Goal: Task Accomplishment & Management: Manage account settings

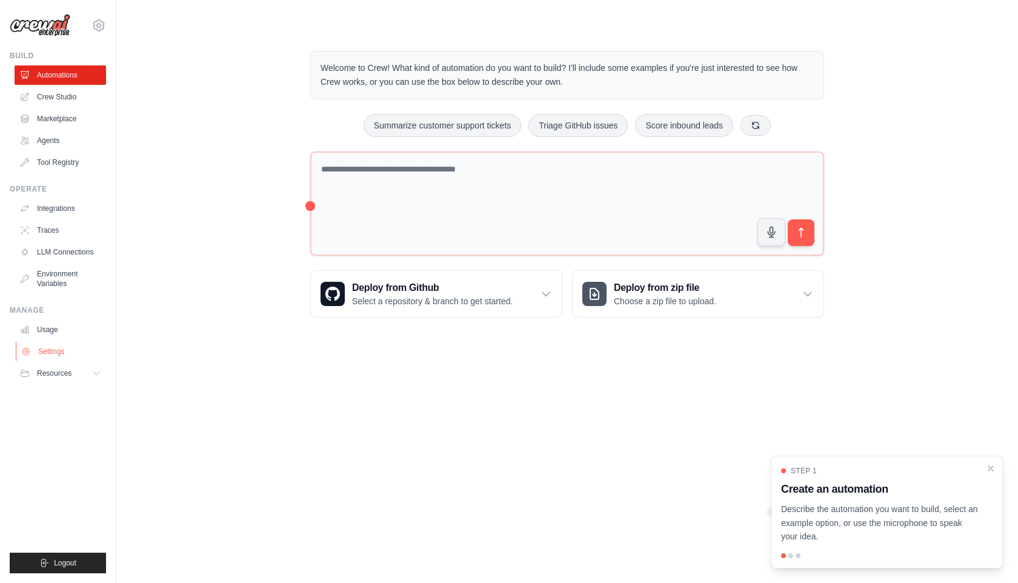
click at [59, 359] on link "Settings" at bounding box center [62, 351] width 92 height 19
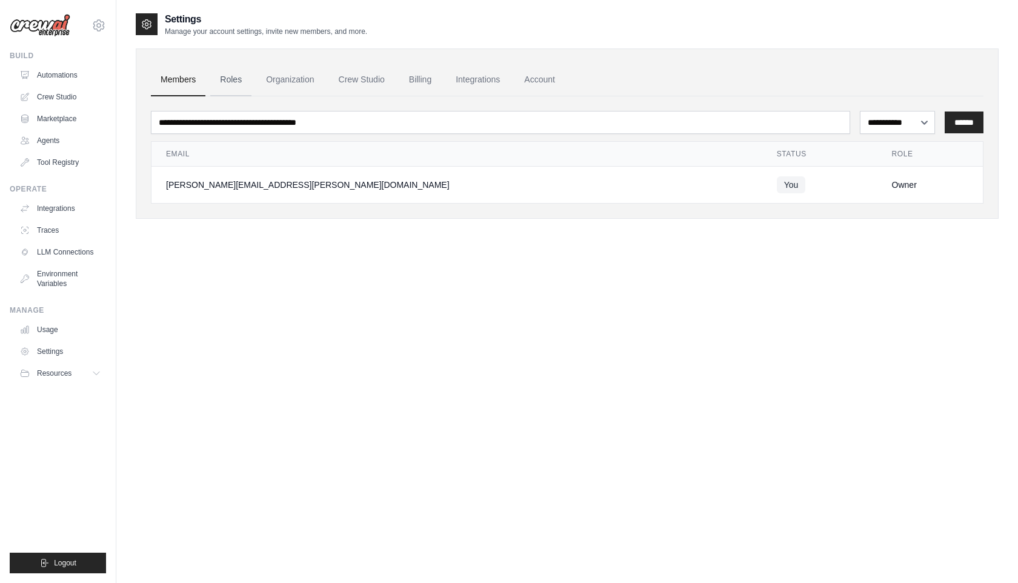
click at [234, 88] on link "Roles" at bounding box center [230, 80] width 41 height 33
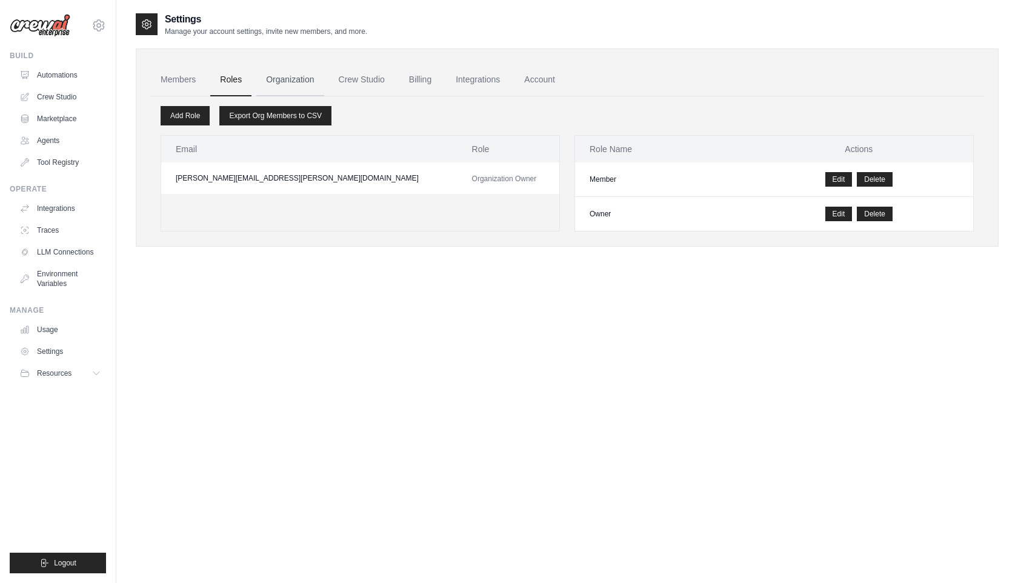
click at [284, 83] on link "Organization" at bounding box center [289, 80] width 67 height 33
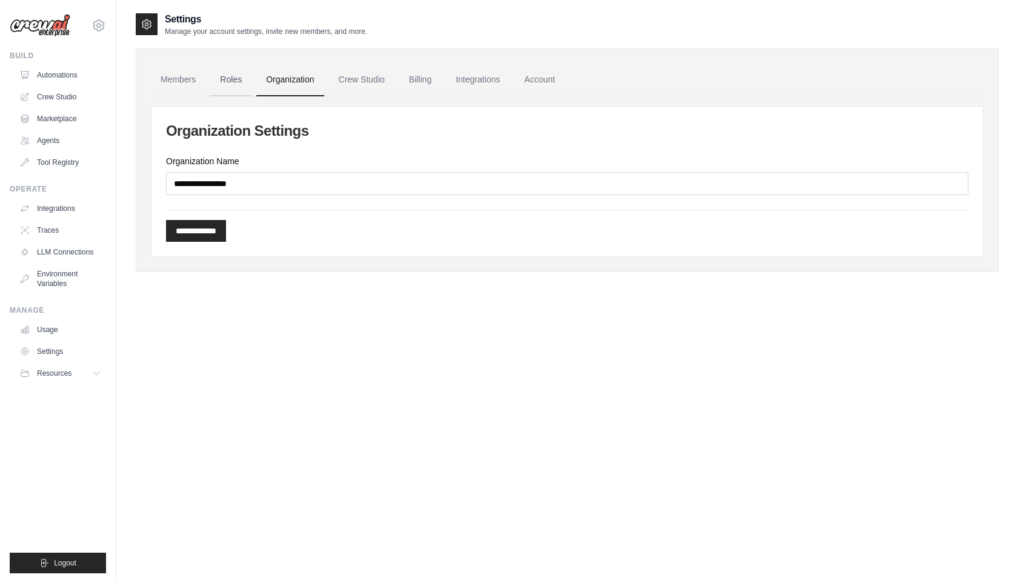
click at [235, 84] on link "Roles" at bounding box center [230, 80] width 41 height 33
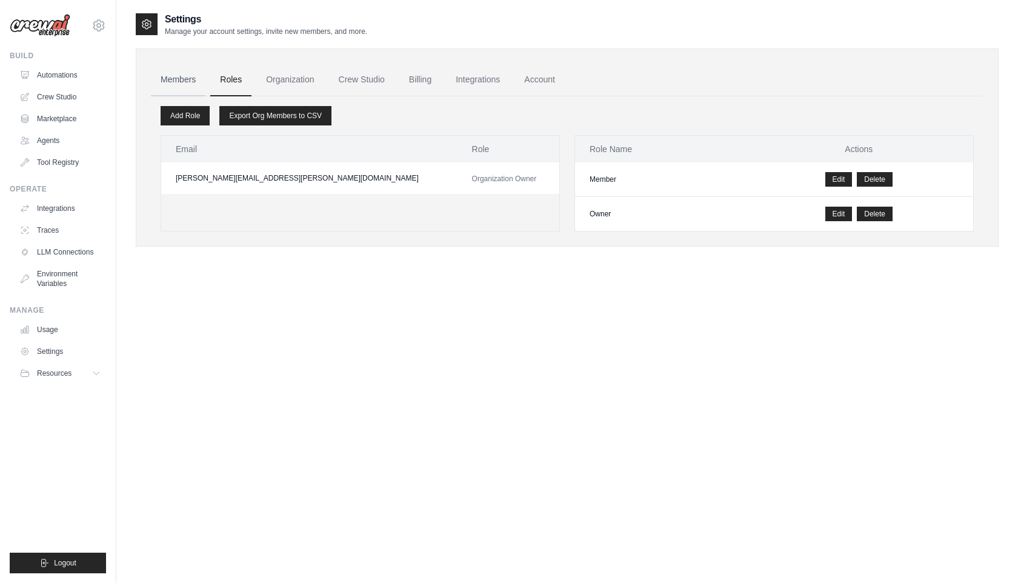
click at [164, 77] on link "Members" at bounding box center [178, 80] width 55 height 33
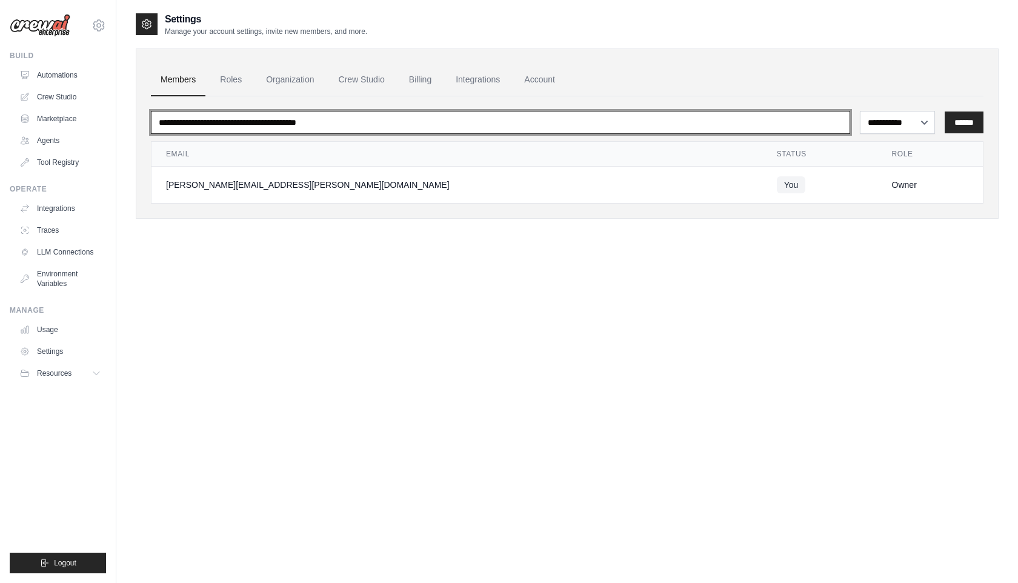
click at [348, 128] on input "email" at bounding box center [500, 122] width 699 height 23
type input "******"
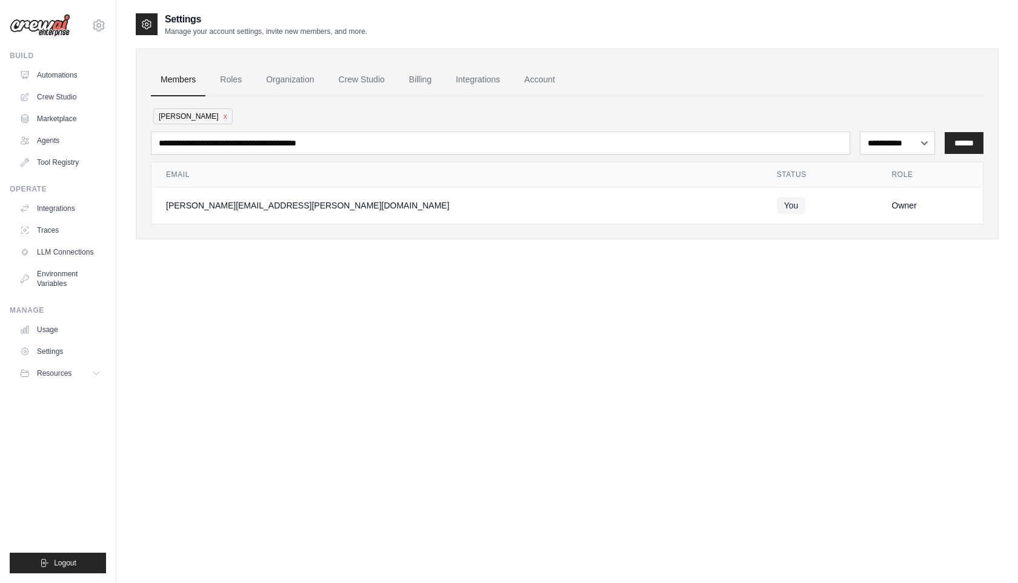
click at [282, 120] on div "[PERSON_NAME]" at bounding box center [567, 116] width 833 height 21
click at [224, 116] on button "x" at bounding box center [226, 116] width 4 height 10
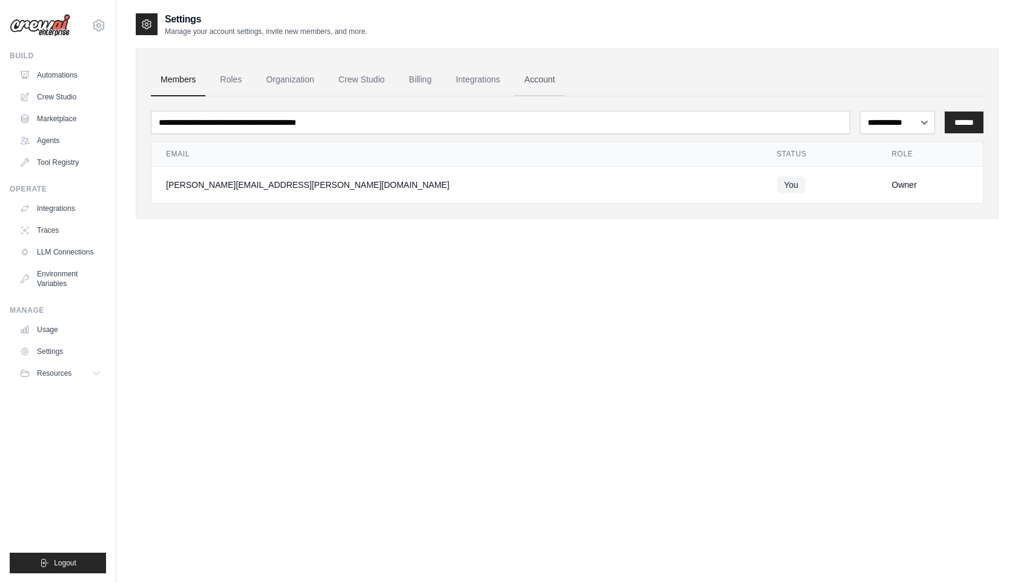
click at [565, 84] on link "Account" at bounding box center [540, 80] width 50 height 33
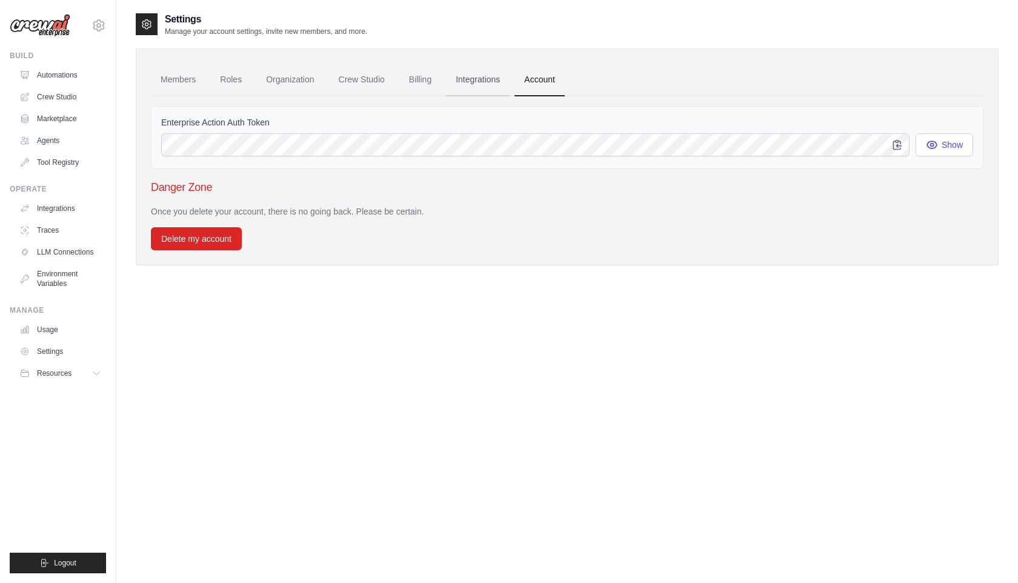
click at [510, 86] on link "Integrations" at bounding box center [478, 80] width 64 height 33
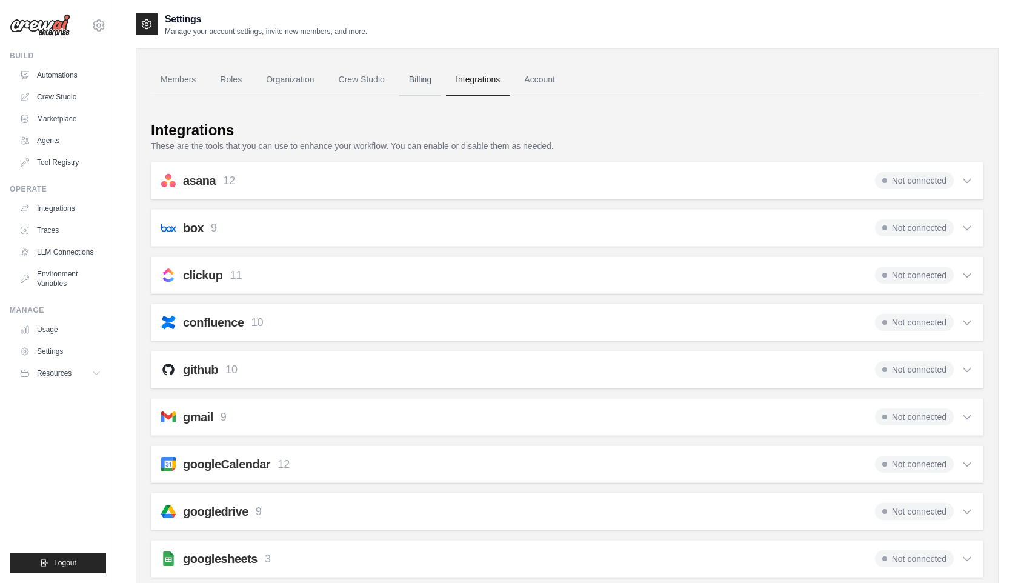
click at [435, 93] on link "Billing" at bounding box center [420, 80] width 42 height 33
click at [360, 76] on link "Crew Studio" at bounding box center [361, 80] width 65 height 33
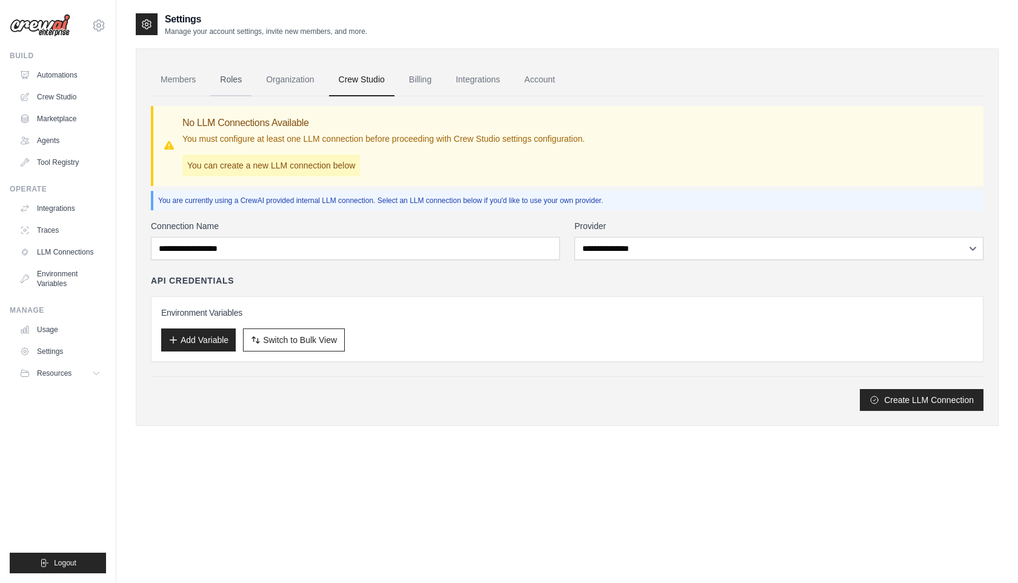
click at [235, 79] on link "Roles" at bounding box center [230, 80] width 41 height 33
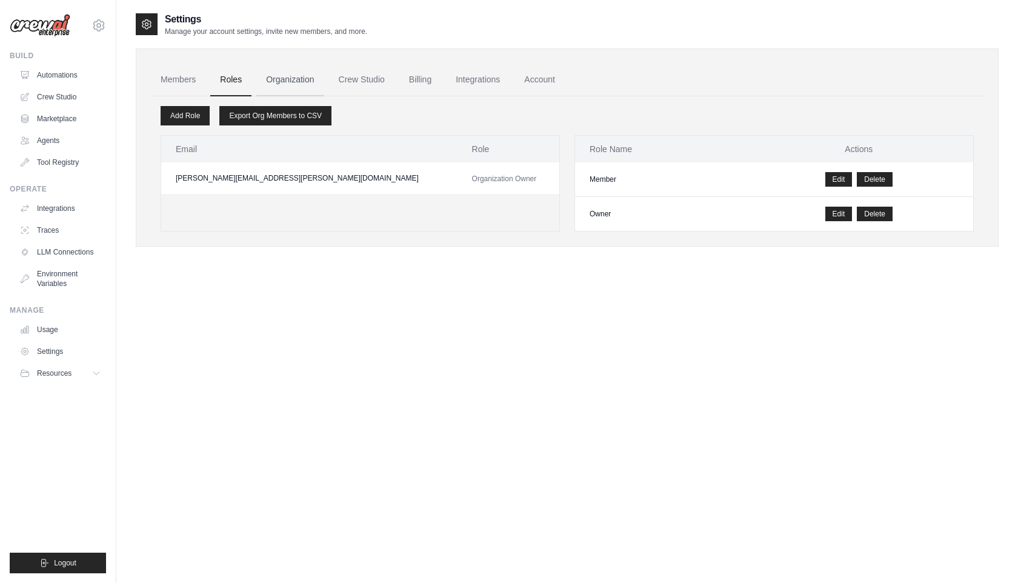
click at [292, 82] on link "Organization" at bounding box center [289, 80] width 67 height 33
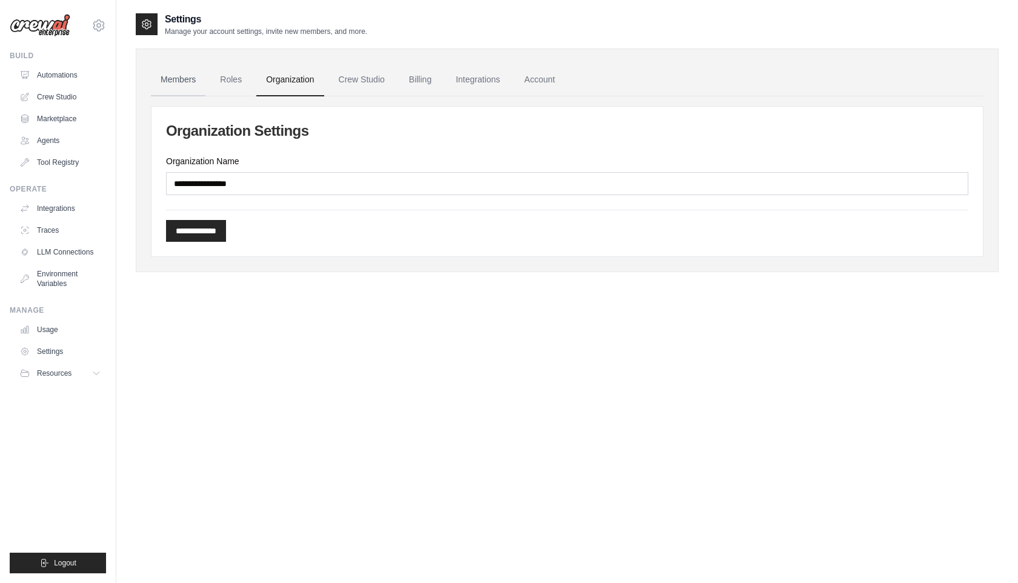
click at [176, 81] on link "Members" at bounding box center [178, 80] width 55 height 33
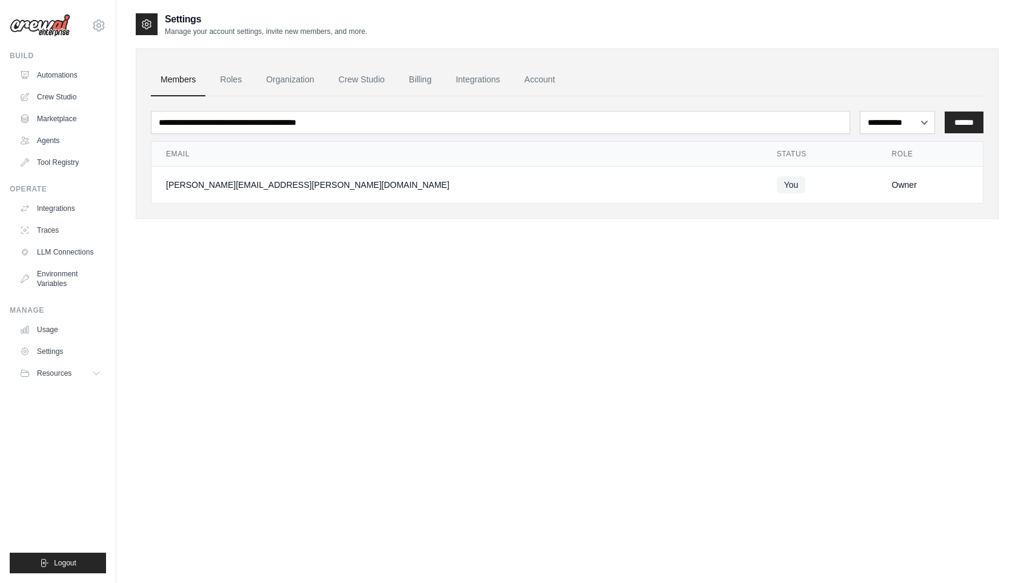
click at [257, 187] on div "[PERSON_NAME][EMAIL_ADDRESS][PERSON_NAME][DOMAIN_NAME]" at bounding box center [457, 185] width 582 height 12
click at [65, 365] on button "Resources" at bounding box center [62, 373] width 92 height 19
click at [70, 355] on link "Settings" at bounding box center [62, 351] width 92 height 19
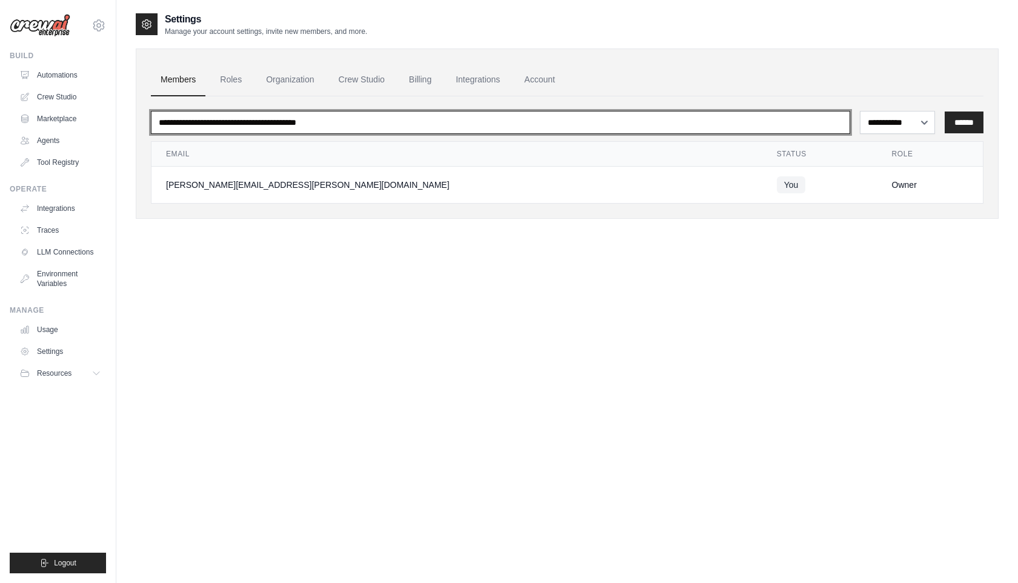
click at [215, 118] on input "email" at bounding box center [500, 122] width 699 height 23
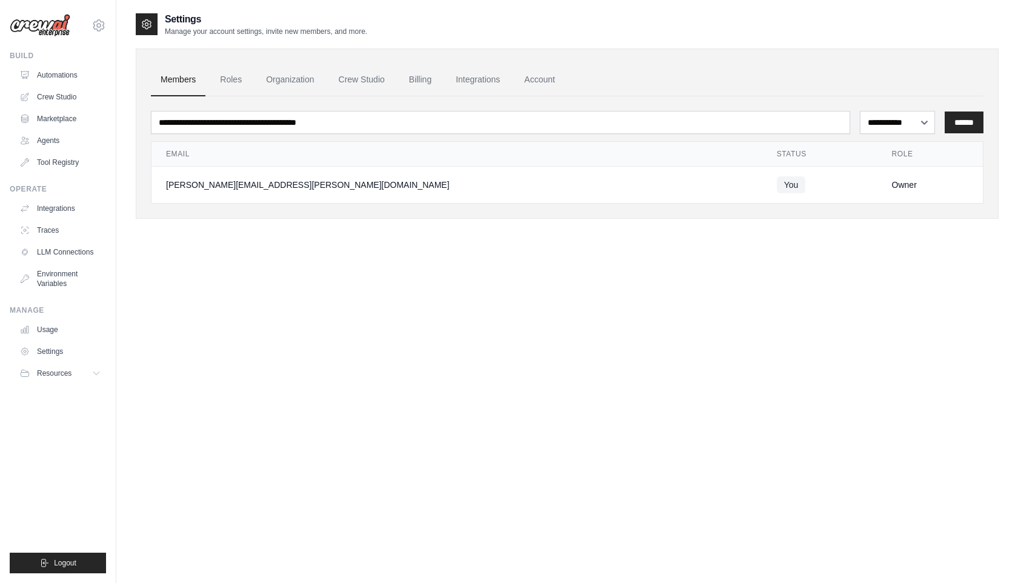
click at [150, 249] on div "**********" at bounding box center [567, 303] width 863 height 583
click at [232, 80] on link "Roles" at bounding box center [230, 80] width 41 height 33
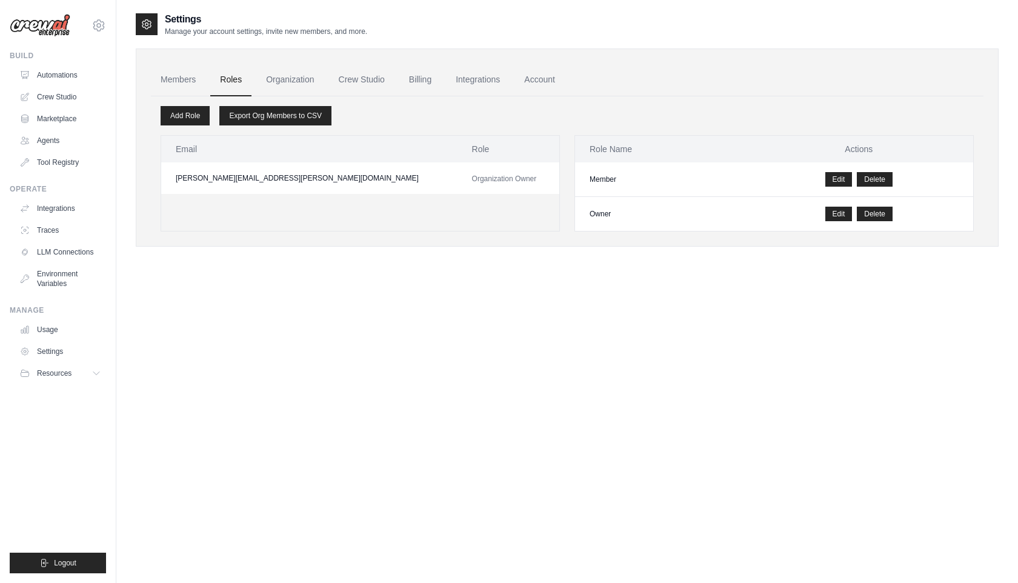
click at [44, 28] on img at bounding box center [40, 25] width 61 height 23
click at [63, 66] on link "Automations" at bounding box center [62, 74] width 92 height 19
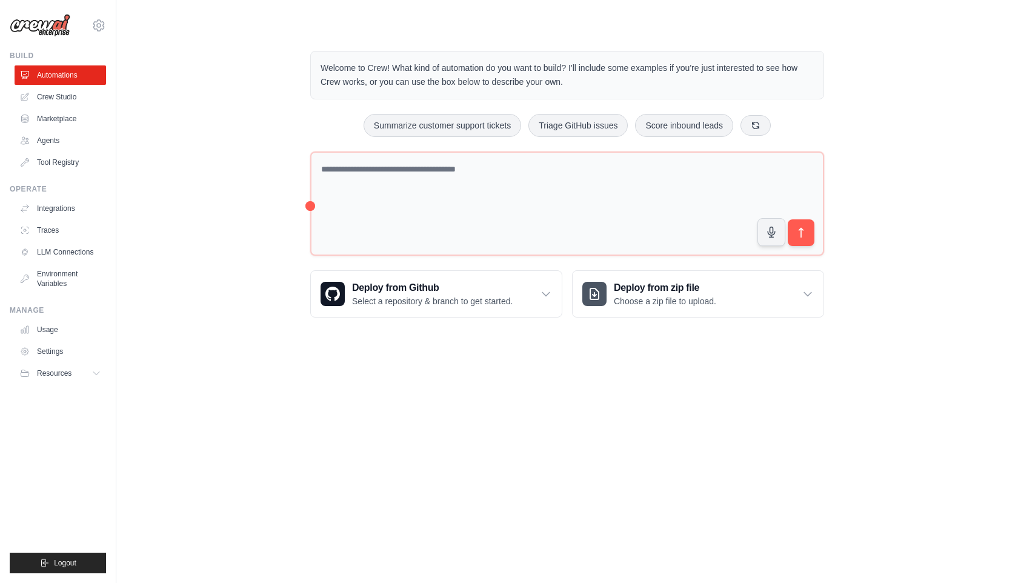
click at [98, 25] on icon at bounding box center [99, 25] width 15 height 15
click at [94, 84] on link "Settings" at bounding box center [98, 83] width 107 height 22
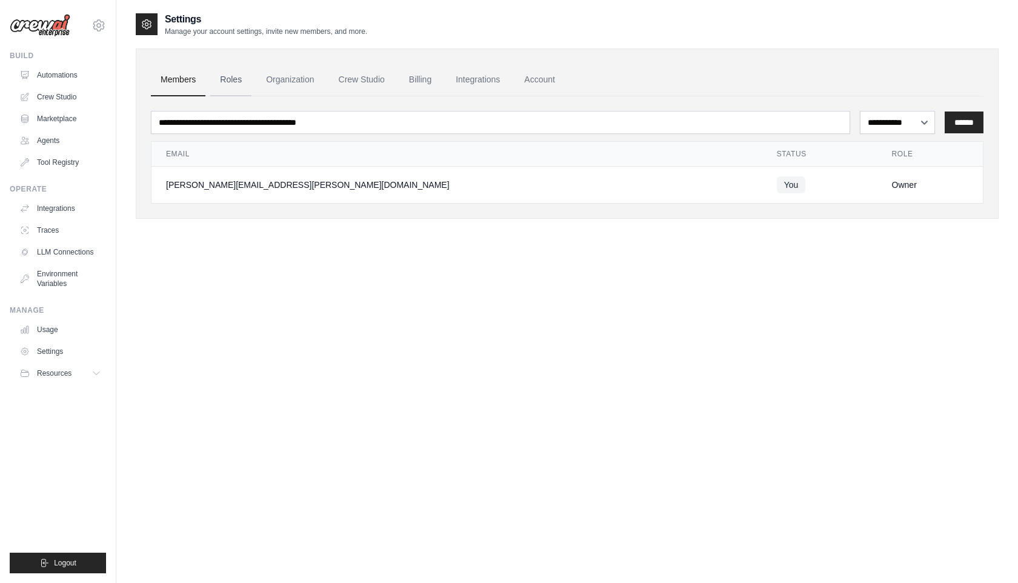
click at [236, 78] on link "Roles" at bounding box center [230, 80] width 41 height 33
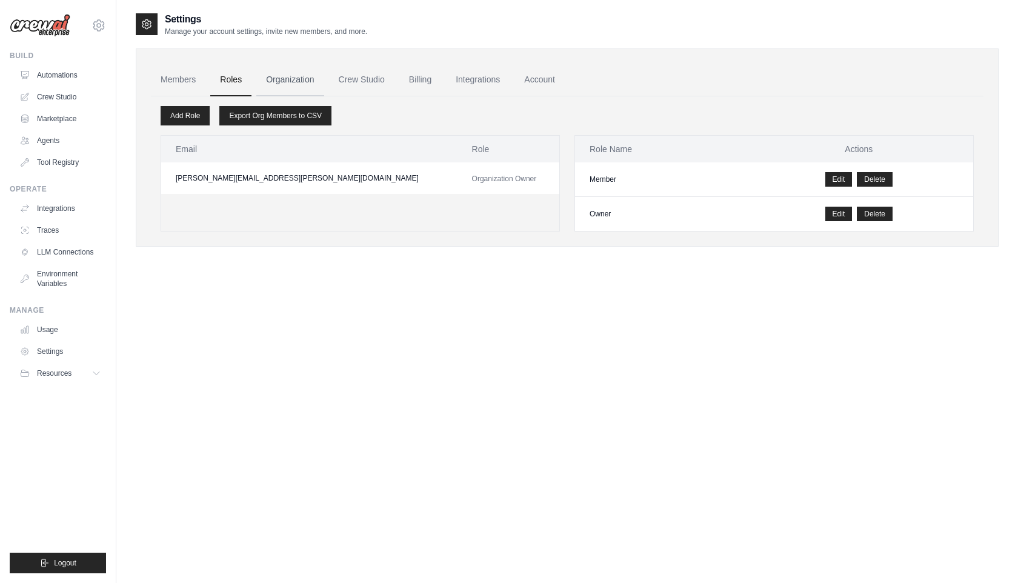
click at [284, 78] on link "Organization" at bounding box center [289, 80] width 67 height 33
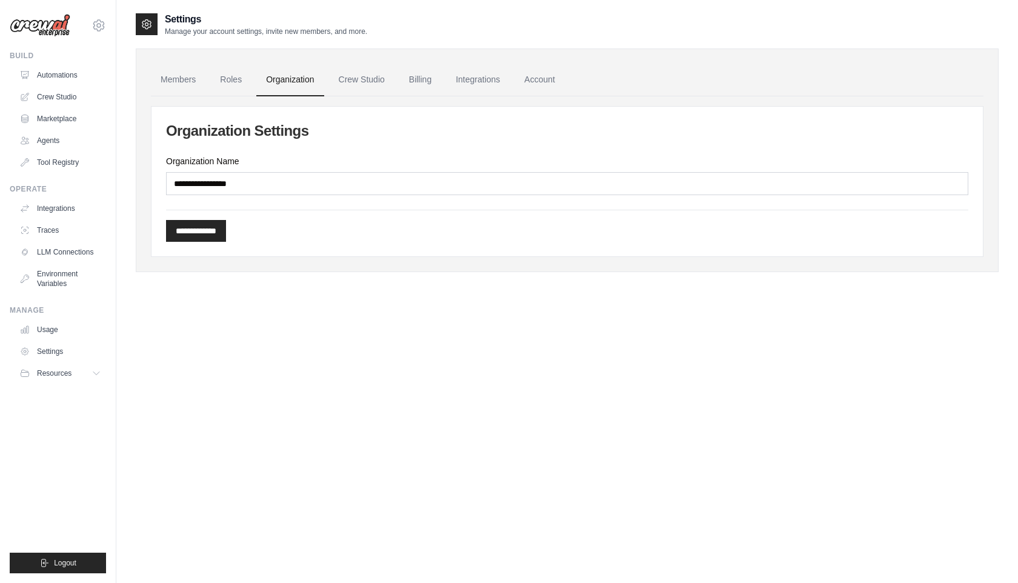
click at [261, 169] on div "Organization Name" at bounding box center [567, 175] width 803 height 40
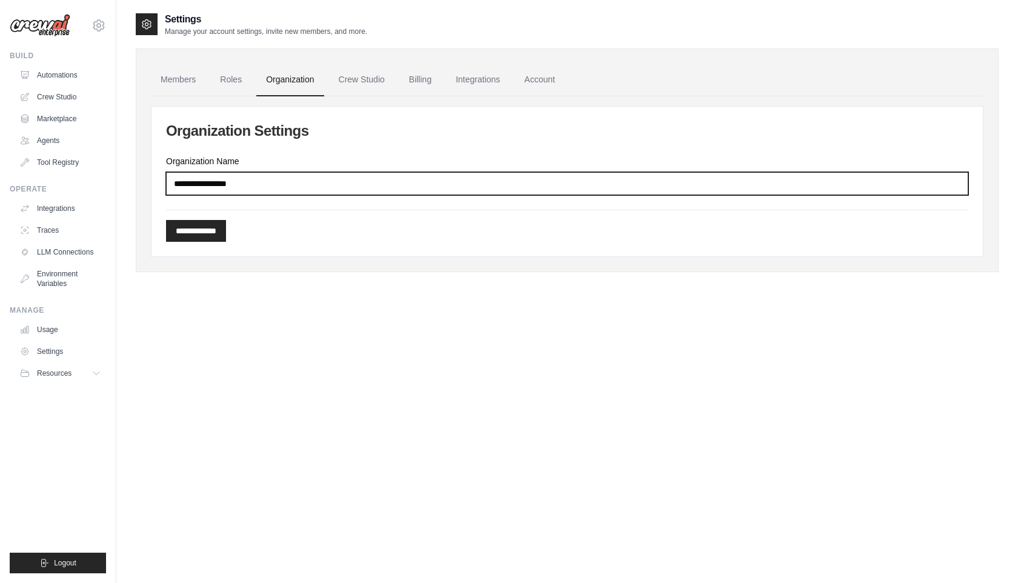
click at [260, 187] on input "Organization Name" at bounding box center [567, 183] width 803 height 23
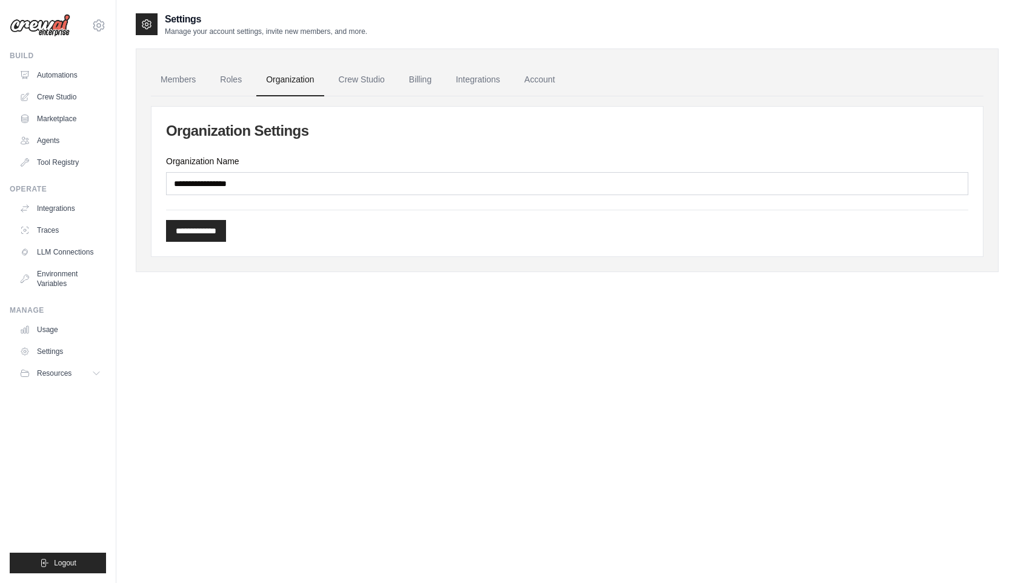
click at [267, 304] on div "**********" at bounding box center [567, 303] width 863 height 583
click at [62, 333] on link "Usage" at bounding box center [62, 329] width 92 height 19
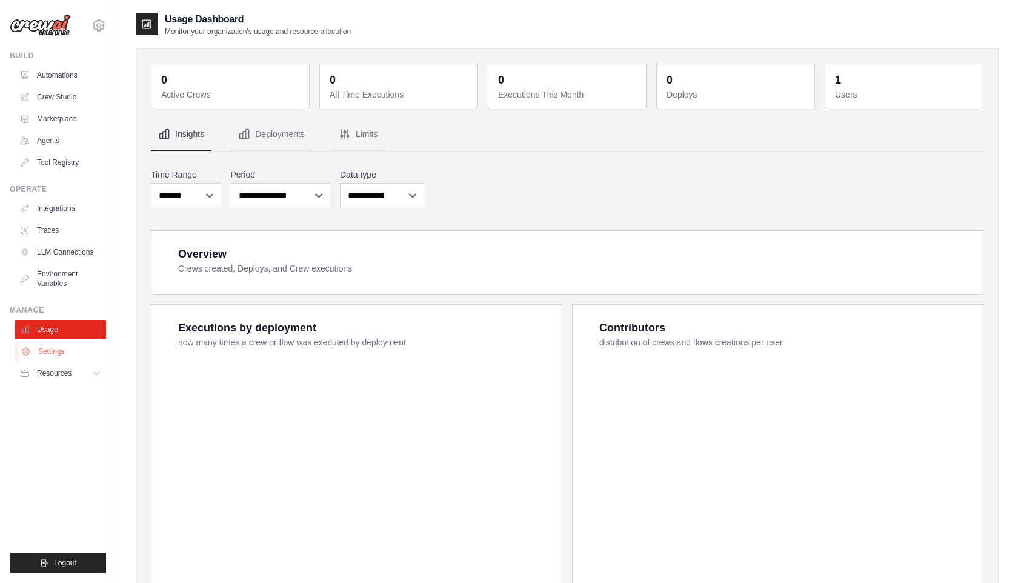
click at [59, 355] on link "Settings" at bounding box center [62, 351] width 92 height 19
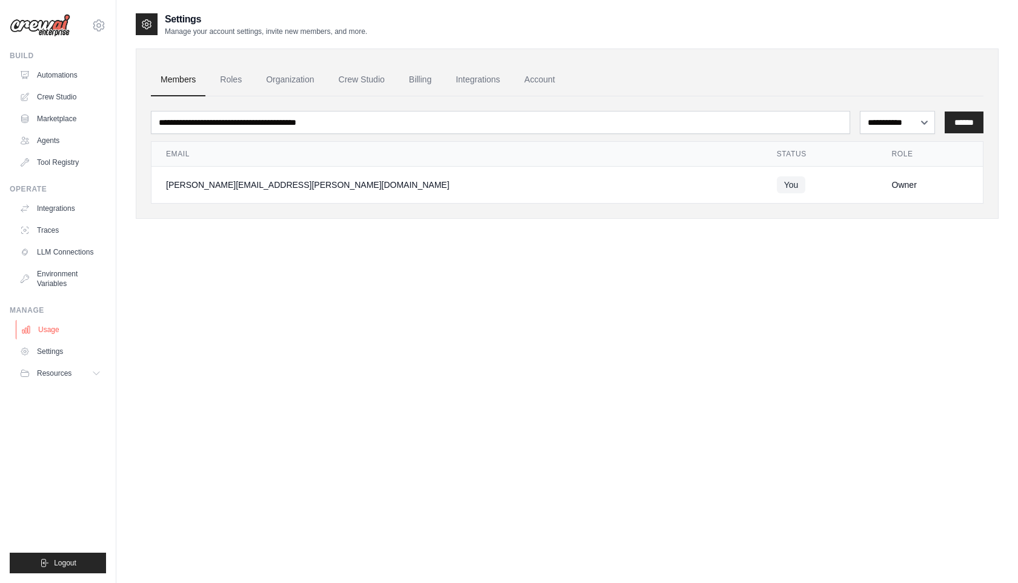
click at [58, 332] on link "Usage" at bounding box center [62, 329] width 92 height 19
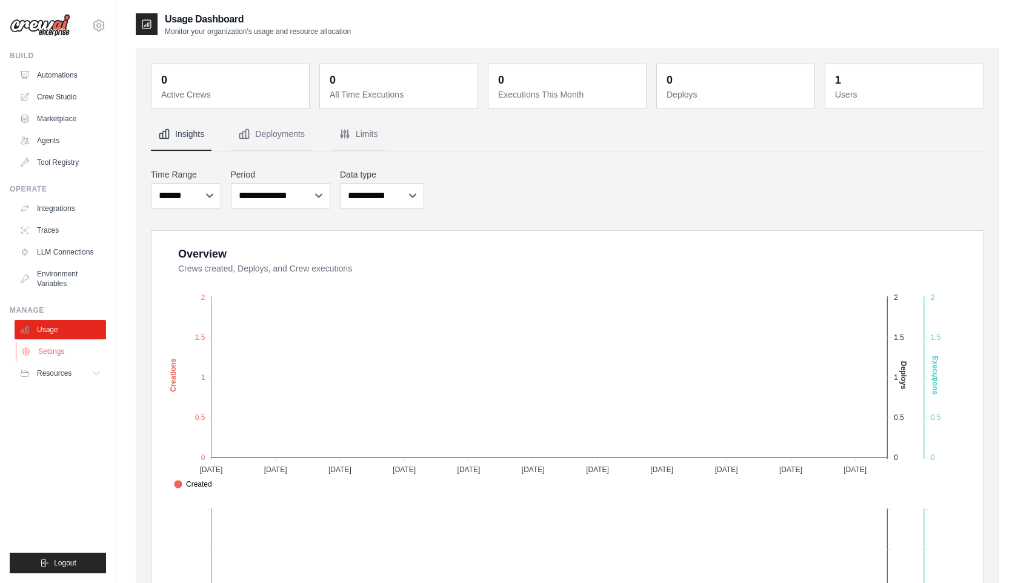
click at [59, 352] on link "Settings" at bounding box center [62, 351] width 92 height 19
